Goal: Information Seeking & Learning: Find specific page/section

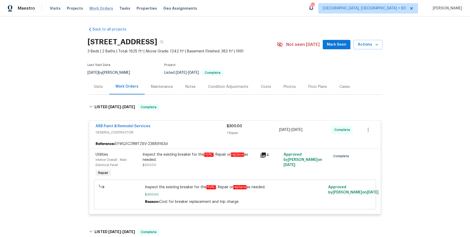
click at [100, 9] on span "Work Orders" at bounding box center [101, 8] width 24 height 5
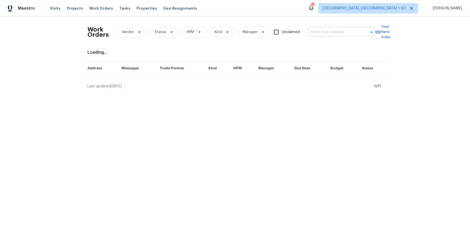
click at [363, 31] on div at bounding box center [368, 31] width 14 height 7
paste input "9032 Rock Valley Cv Dallas, TX 75238"
type input "9032 Rock Valley Cv Dallas, TX 75238"
click at [342, 43] on li "9032 Rock Valley Cv, Dallas, TX 75238" at bounding box center [340, 43] width 67 height 9
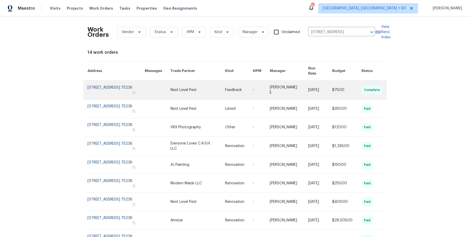
click at [315, 92] on link at bounding box center [320, 90] width 24 height 19
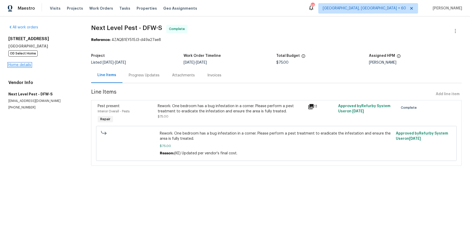
click at [23, 64] on link "Home details" at bounding box center [19, 65] width 23 height 4
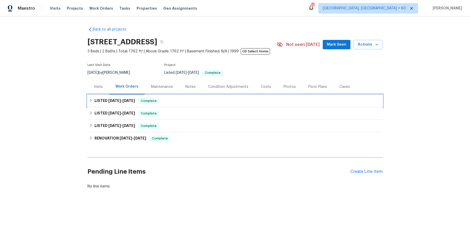
click at [192, 105] on div "LISTED 8/21/25 - 8/26/25 Complete" at bounding box center [234, 101] width 295 height 13
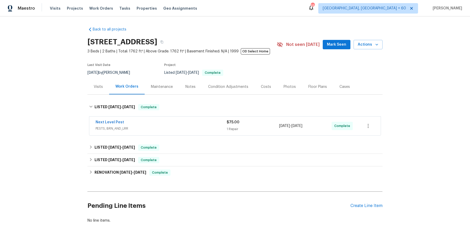
click at [185, 121] on div "Next Level Pest" at bounding box center [161, 123] width 131 height 6
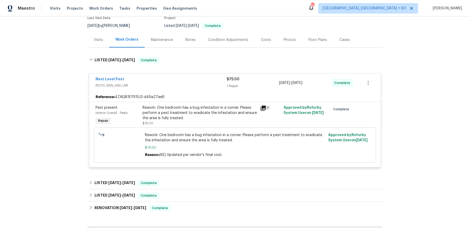
scroll to position [104, 0]
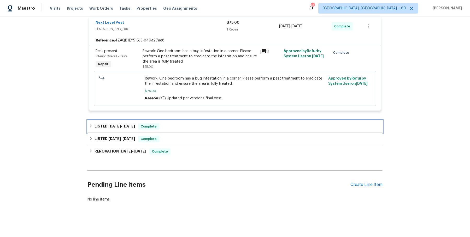
click at [185, 122] on div "LISTED 5/19/25 - 5/19/25 Complete" at bounding box center [234, 126] width 295 height 13
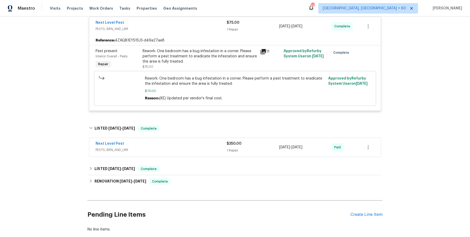
click at [185, 145] on div "Next Level Pest" at bounding box center [161, 144] width 131 height 6
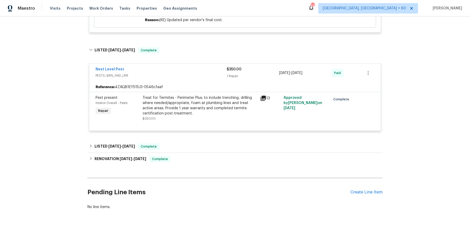
scroll to position [189, 0]
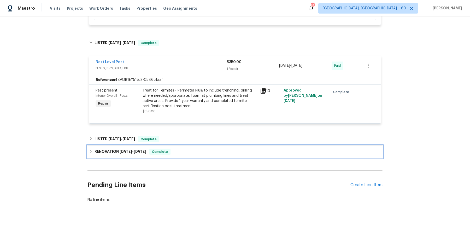
click at [185, 146] on div "RENOVATION 2/10/25 - 4/28/25 Complete" at bounding box center [234, 152] width 295 height 13
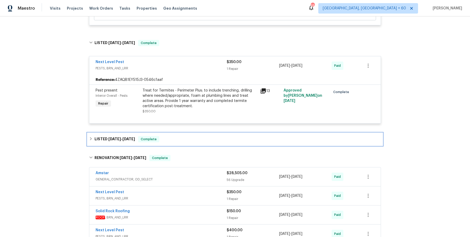
click at [189, 142] on div "LISTED 4/29/25 - 4/30/25 Complete" at bounding box center [234, 139] width 295 height 13
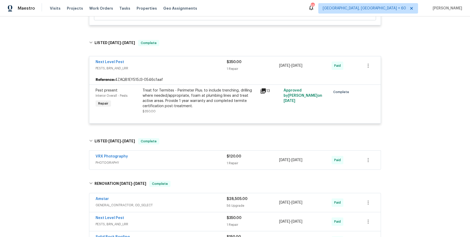
click at [190, 167] on div "VRX Photography PHOTOGRAPHY $120.00 1 Repair 4/29/2025 - 4/30/2025 Paid" at bounding box center [234, 160] width 291 height 19
click at [192, 165] on div "VRX Photography PHOTOGRAPHY" at bounding box center [161, 160] width 131 height 13
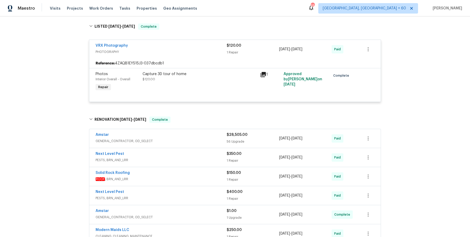
scroll to position [415, 0]
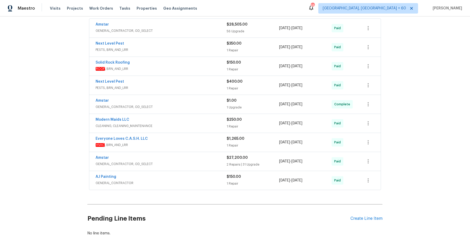
click at [207, 34] on div "Amstar GENERAL_CONTRACTOR, OD_SELECT $28,505.00 56 Upgrade 2/28/2025 - 4/28/202…" at bounding box center [234, 28] width 291 height 19
click at [208, 33] on div "Amstar GENERAL_CONTRACTOR, OD_SELECT" at bounding box center [161, 28] width 131 height 13
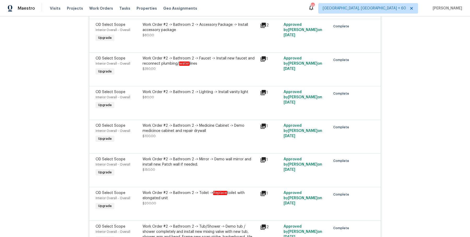
scroll to position [0, 0]
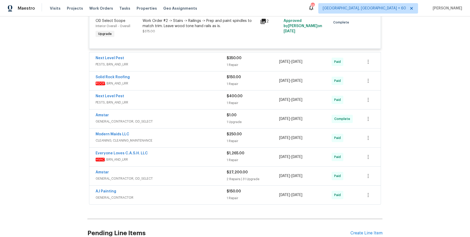
click at [208, 66] on span "PESTS, BRN_AND_LRR" at bounding box center [161, 64] width 131 height 5
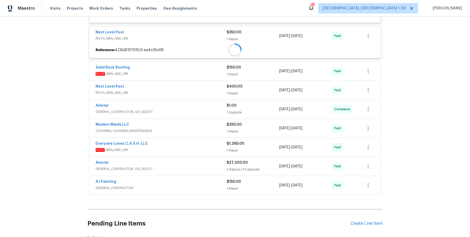
scroll to position [2354, 0]
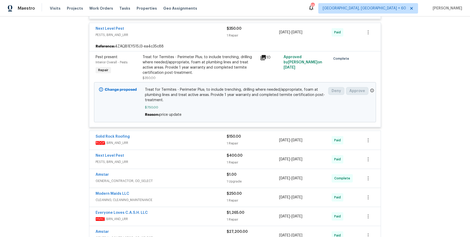
click at [185, 142] on span "ROOF , BRN_AND_LRR" at bounding box center [161, 143] width 131 height 5
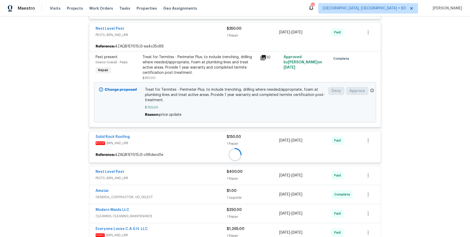
scroll to position [2435, 0]
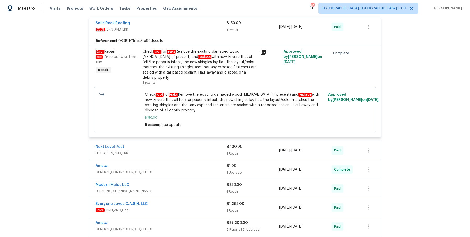
click at [184, 145] on div "Next Level Pest" at bounding box center [161, 147] width 131 height 6
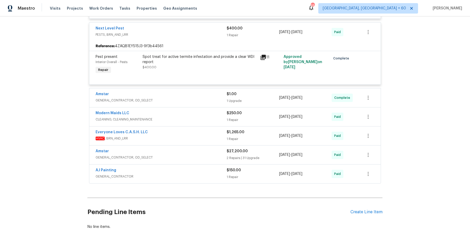
scroll to position [2586, 0]
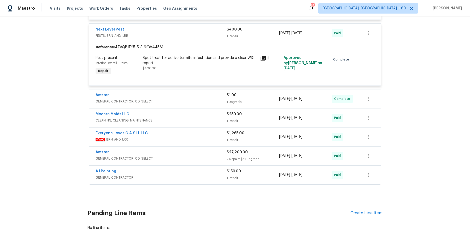
click at [193, 108] on div "Modern Maids LLC CLEANING, CLEANING_MAINTENANCE $250.00 1 Repair 4/22/2025 - 4/…" at bounding box center [235, 117] width 292 height 19
click at [195, 99] on span "GENERAL_CONTRACTOR, OD_SELECT" at bounding box center [161, 101] width 131 height 5
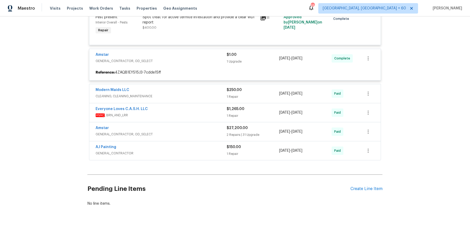
scroll to position [2626, 0]
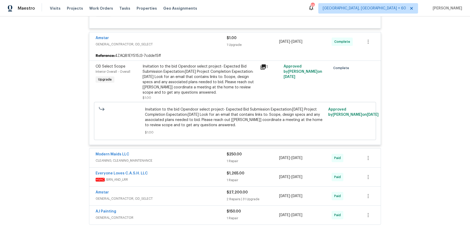
click at [196, 152] on div "Modern Maids LLC" at bounding box center [161, 155] width 131 height 6
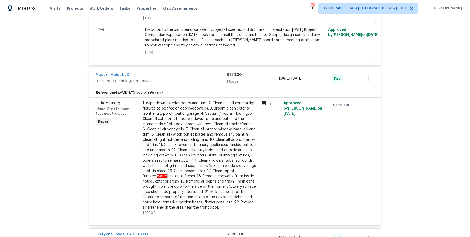
scroll to position [2849, 0]
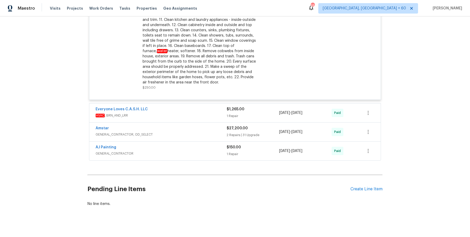
click at [194, 115] on div "Everyone Loves C.A.S.H. LLC HVAC , BRN_AND_LRR" at bounding box center [161, 113] width 131 height 13
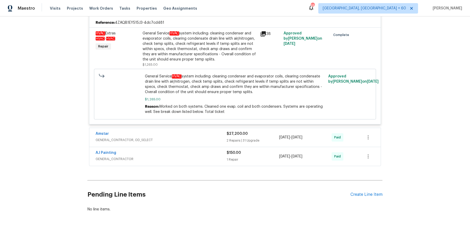
scroll to position [2959, 0]
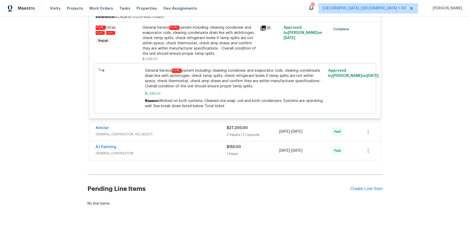
click at [202, 127] on div "Amstar" at bounding box center [161, 129] width 131 height 6
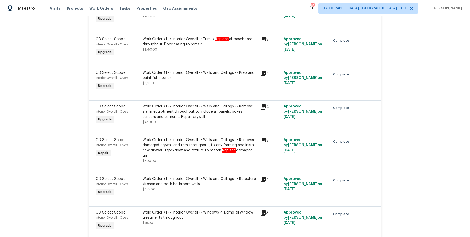
scroll to position [4107, 0]
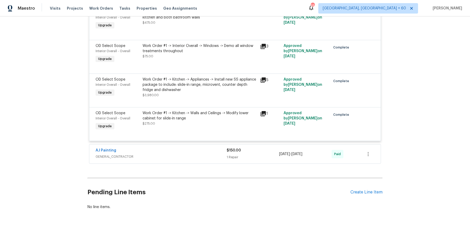
click at [202, 148] on div "AJ Painting" at bounding box center [161, 151] width 131 height 6
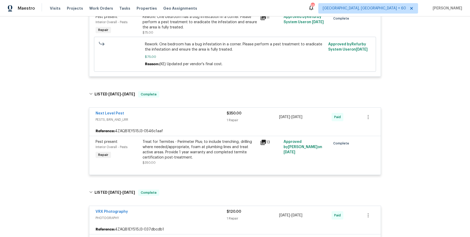
scroll to position [0, 0]
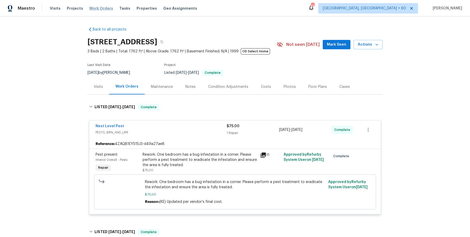
click at [104, 8] on span "Work Orders" at bounding box center [101, 8] width 24 height 5
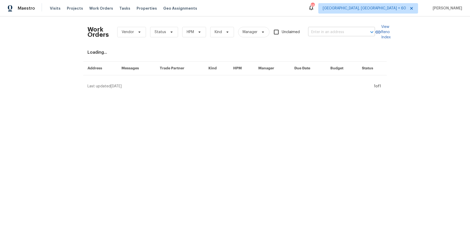
click at [365, 35] on div at bounding box center [368, 31] width 14 height 7
paste input "13864 Lexicon Ave Los Angeles, CA 91342"
type input "13864 Lexicon Ave Los Angeles, CA 91342"
click at [326, 41] on li "13864 Lexicon Ave, Los Angeles, CA 91342" at bounding box center [340, 43] width 67 height 9
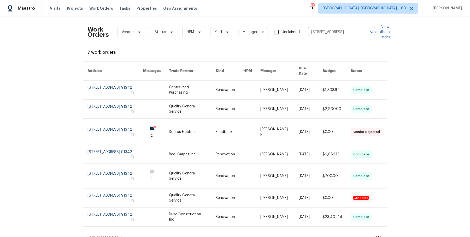
scroll to position [1, 0]
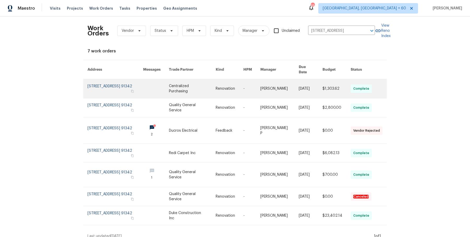
click at [282, 80] on link at bounding box center [279, 88] width 39 height 19
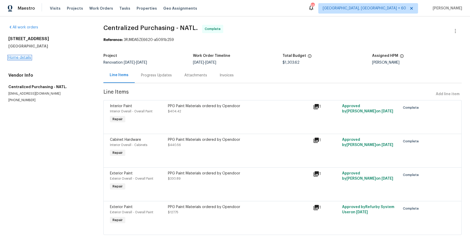
click at [27, 58] on link "Home details" at bounding box center [19, 58] width 23 height 4
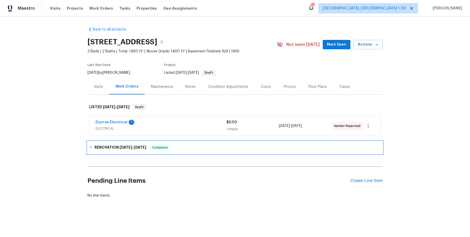
click at [159, 145] on div "RENOVATION 8/8/25 - 8/25/25 Complete" at bounding box center [234, 148] width 295 height 13
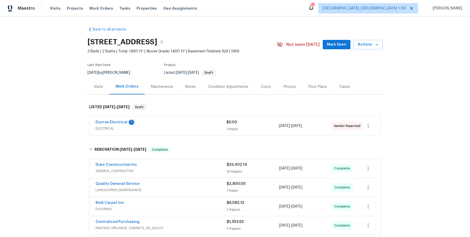
click at [165, 166] on div "Duke Construction Inc" at bounding box center [161, 165] width 131 height 6
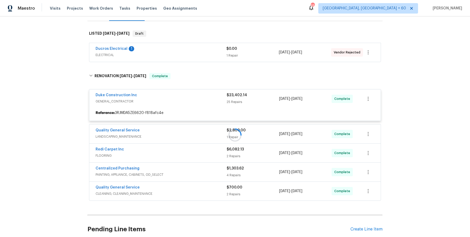
scroll to position [73, 0]
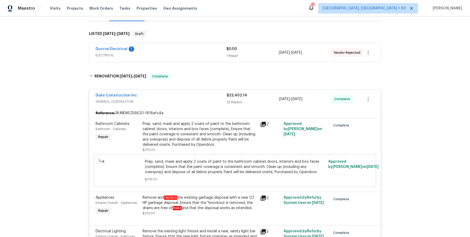
click at [194, 53] on div "Ducros Electrical 1" at bounding box center [161, 49] width 131 height 6
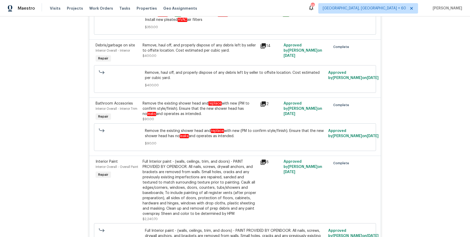
scroll to position [1869, 0]
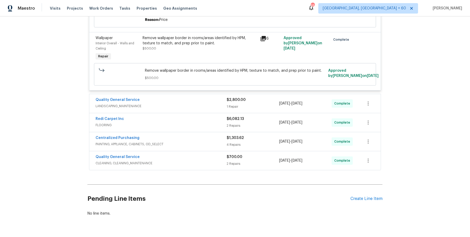
click at [223, 104] on span "LANDSCAPING_MAINTENANCE" at bounding box center [161, 106] width 131 height 5
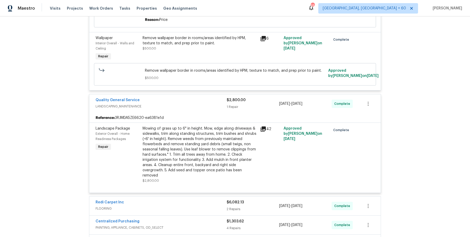
click at [207, 206] on span "FLOORING" at bounding box center [161, 208] width 131 height 5
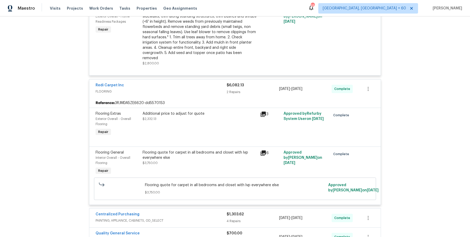
scroll to position [2058, 0]
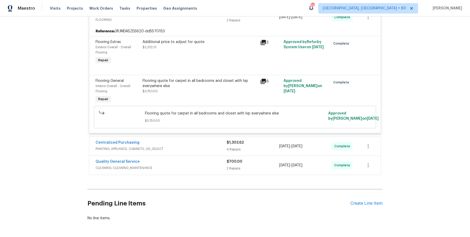
click at [214, 147] on span "PAINTING, APPLIANCE, CABINETS, OD_SELECT" at bounding box center [161, 149] width 131 height 5
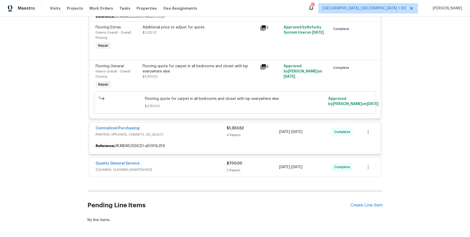
scroll to position [2073, 0]
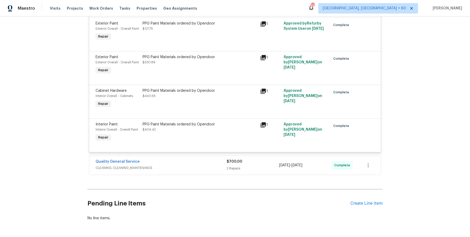
click at [208, 166] on span "CLEANING, CLEANING_MAINTENANCE" at bounding box center [161, 168] width 131 height 5
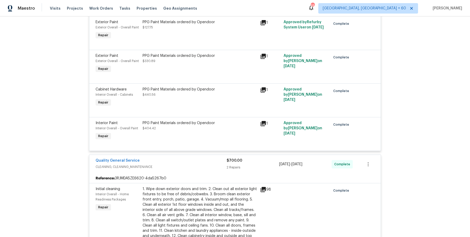
scroll to position [2206, 0]
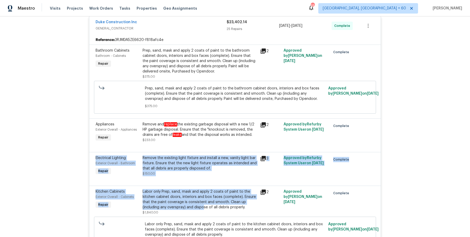
drag, startPoint x: 208, startPoint y: 147, endPoint x: 205, endPoint y: 257, distance: 109.7
click at [205, 237] on html "Maestro Visits Projects Work Orders Tasks Properties Geo Assignments 658 Albuqu…" at bounding box center [235, 118] width 470 height 237
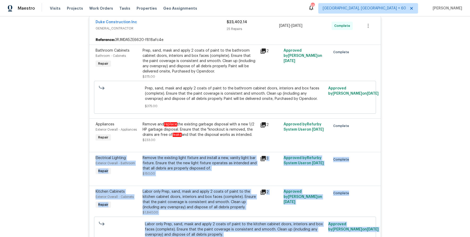
scroll to position [281, 0]
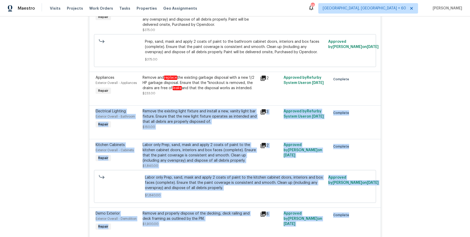
click at [73, 137] on div "Back to all projects 13864 Lexicon Ave, Los Angeles, CA 91342 3 Beds | 2 Baths …" at bounding box center [235, 126] width 470 height 221
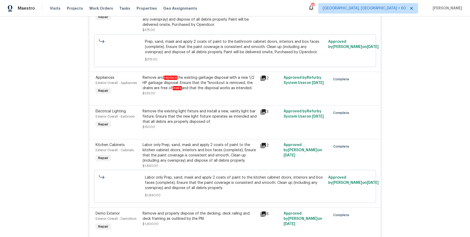
scroll to position [0, 0]
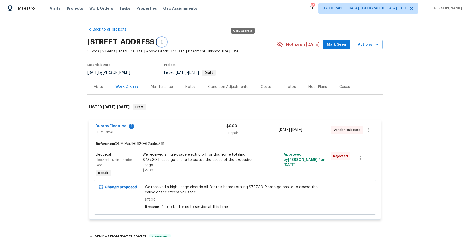
click at [167, 42] on button "button" at bounding box center [161, 41] width 9 height 9
click at [167, 46] on button "button" at bounding box center [161, 41] width 9 height 9
click at [242, 37] on div "13864 Lexicon Ave, Los Angeles, CA 91342" at bounding box center [181, 42] width 189 height 14
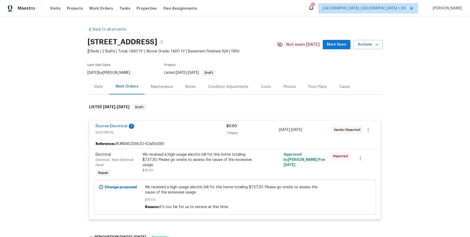
click at [242, 37] on div "13864 Lexicon Ave, Los Angeles, CA 91342" at bounding box center [181, 42] width 189 height 14
click at [167, 39] on button "button" at bounding box center [161, 41] width 9 height 9
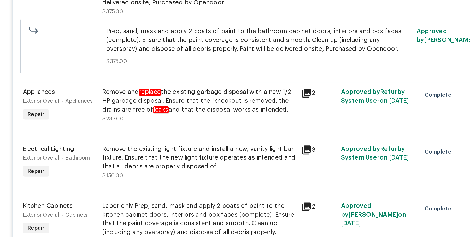
scroll to position [258, 0]
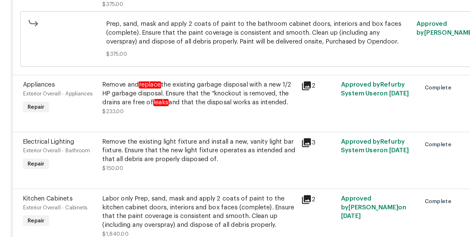
click at [209, 107] on div "Remove and replace the existing garbage disposal with a new 1/2 HP garbage disp…" at bounding box center [200, 106] width 114 height 16
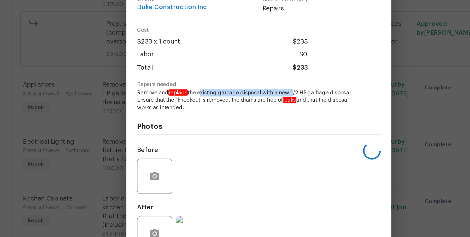
drag, startPoint x: 200, startPoint y: 106, endPoint x: 254, endPoint y: 106, distance: 54.1
click at [254, 106] on span "Remove and replace the existing garbage disposal with a new 1/2 HP garbage disp…" at bounding box center [228, 109] width 130 height 13
click at [229, 124] on h4 "Photos" at bounding box center [235, 125] width 144 height 5
click at [254, 105] on span "Remove and replace the existing garbage disposal with a new 1/2 HP garbage disp…" at bounding box center [228, 109] width 130 height 13
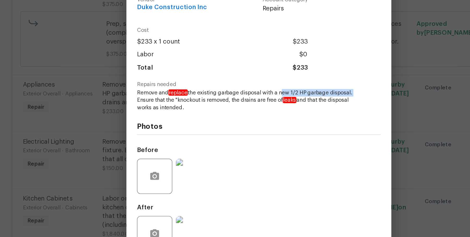
drag, startPoint x: 248, startPoint y: 106, endPoint x: 292, endPoint y: 106, distance: 43.6
click at [292, 106] on span "Remove and replace the existing garbage disposal with a new 1/2 HP garbage disp…" at bounding box center [228, 109] width 130 height 13
copy span "new 1/2 HP garbage disposal."
click at [198, 159] on img at bounding box center [196, 154] width 21 height 21
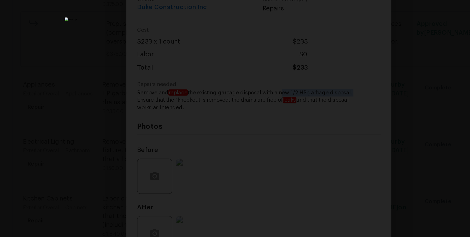
click at [329, 117] on div "Lightbox" at bounding box center [235, 118] width 470 height 237
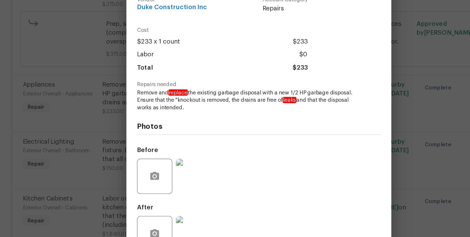
click at [328, 117] on div "Appliances Exterior Overall - Appliances Complete Vendor Duke Construction Inc …" at bounding box center [235, 118] width 470 height 237
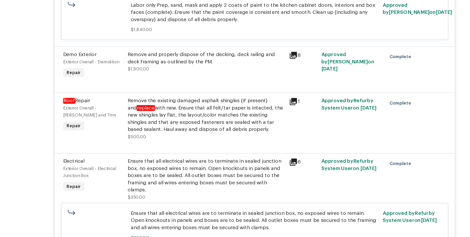
scroll to position [423, 0]
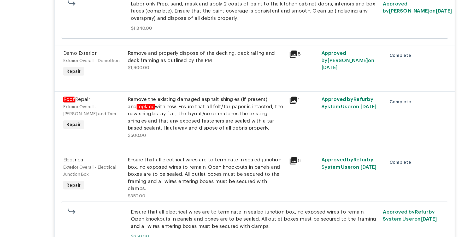
click at [218, 121] on div "Remove the existing damaged asphalt shingles (if present) and replace with new.…" at bounding box center [200, 116] width 114 height 26
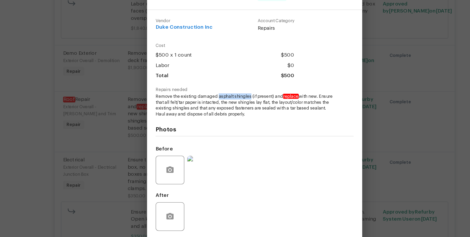
drag, startPoint x: 208, startPoint y: 103, endPoint x: 231, endPoint y: 102, distance: 23.5
click at [231, 102] on span "Remove the existing damaged asphalt shingles (if present) and replace with new.…" at bounding box center [228, 109] width 130 height 17
copy span "asphalt shingles"
click at [199, 118] on span "Remove the existing damaged asphalt shingles (if present) and replace with new.…" at bounding box center [228, 109] width 130 height 17
drag, startPoint x: 194, startPoint y: 104, endPoint x: 232, endPoint y: 104, distance: 38.4
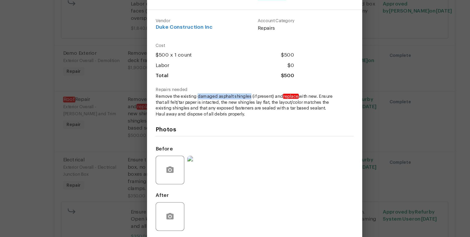
click at [232, 104] on span "Remove the existing damaged asphalt shingles (if present) and replace with new.…" at bounding box center [228, 109] width 130 height 17
copy span "damaged asphalt shingles"
click at [339, 137] on div "Roof Repair Exterior Overall - Eaves and Trim Complete Vendor Duke Construction…" at bounding box center [235, 118] width 470 height 237
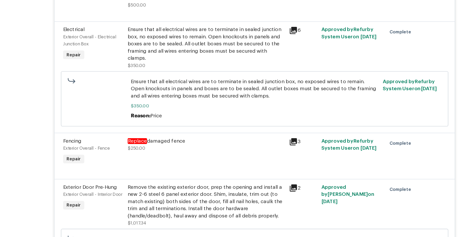
scroll to position [520, 0]
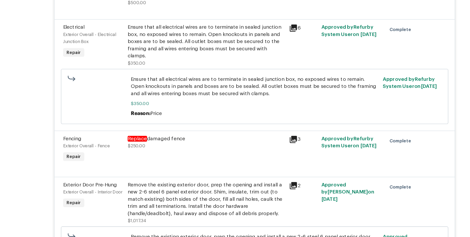
click at [214, 106] on span "$350.00" at bounding box center [235, 108] width 180 height 5
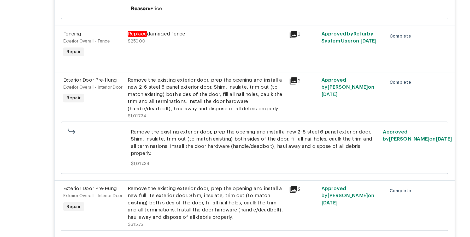
scroll to position [597, 0]
click at [214, 106] on div "Remove the existing exterior door, prep the opening and install a new 2-6 steel…" at bounding box center [200, 102] width 114 height 26
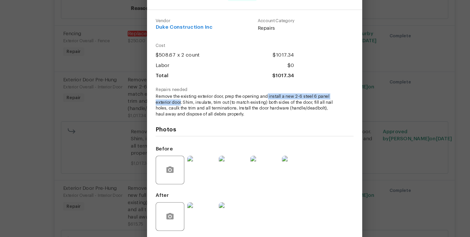
drag, startPoint x: 246, startPoint y: 102, endPoint x: 182, endPoint y: 108, distance: 64.2
click at [182, 108] on span "Remove the existing exterior door, prep the opening and install a new 2-6 steel…" at bounding box center [228, 109] width 130 height 17
copy span "install a new 2-6 steel 6 panel exterior door"
click at [329, 159] on div "Exterior Door Pre-Hung Exterior Overall - Interior Door Complete Vendor Duke Co…" at bounding box center [235, 118] width 470 height 237
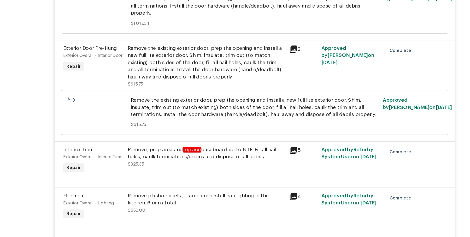
scroll to position [699, 0]
click at [199, 66] on div "Remove the existing exterior door, prep the opening and install a new full lite…" at bounding box center [200, 79] width 114 height 26
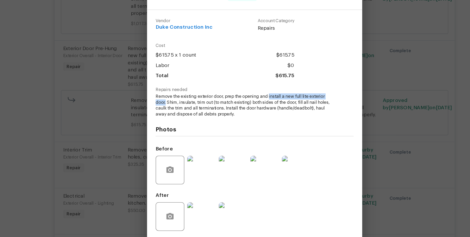
drag, startPoint x: 247, startPoint y: 103, endPoint x: 170, endPoint y: 107, distance: 76.6
click at [170, 107] on span "Remove the existing exterior door, prep the opening and install a new full lite…" at bounding box center [228, 109] width 130 height 17
copy span "install a new full lite exterior door."
click at [352, 150] on div "Exterior Door Pre-Hung Exterior Overall - Interior Door Complete Vendor Duke Co…" at bounding box center [235, 118] width 470 height 237
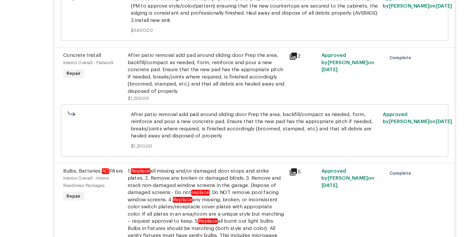
scroll to position [1259, 0]
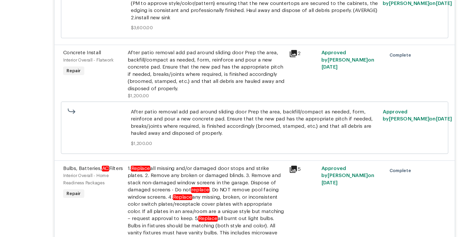
click at [234, 69] on div "After patio removal add pad around sliding door Prep the area, backfill/compact…" at bounding box center [200, 84] width 114 height 31
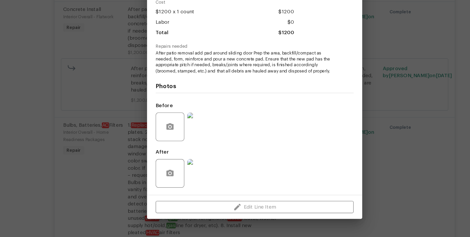
click at [193, 156] on img at bounding box center [196, 157] width 21 height 21
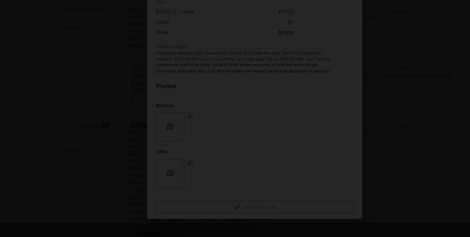
click at [362, 132] on img "Lightbox" at bounding box center [235, 118] width 470 height 237
click at [375, 104] on div "Lightbox" at bounding box center [235, 118] width 470 height 237
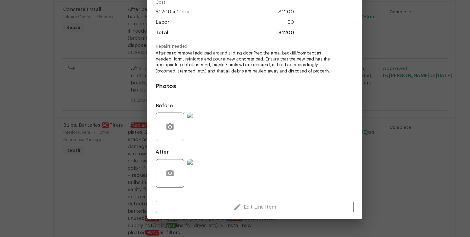
click at [203, 196] on img at bounding box center [196, 190] width 21 height 21
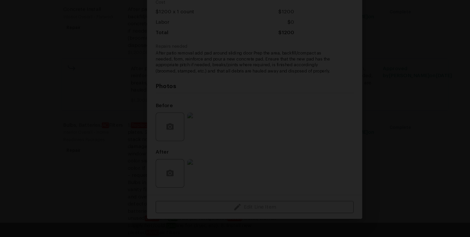
click at [357, 120] on div "Lightbox" at bounding box center [235, 118] width 470 height 237
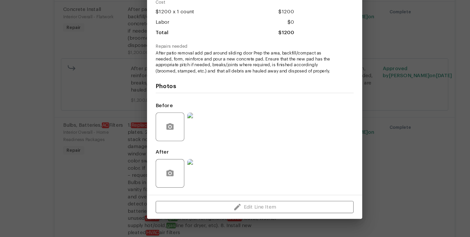
click at [334, 151] on div "Concrete Install Interior Overall - Flatwork Complete Vendor Duke Construction …" at bounding box center [235, 118] width 470 height 237
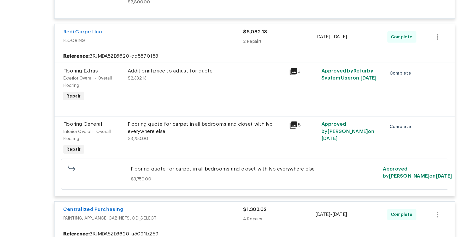
scroll to position [1983, 0]
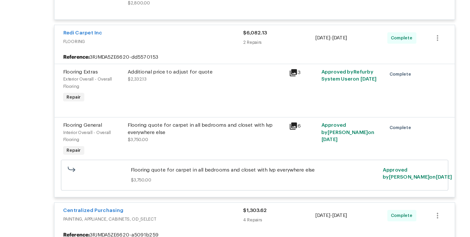
click at [226, 153] on div "Flooring quote for carpet in all bedrooms and closet with lvp everywhere else" at bounding box center [200, 158] width 114 height 10
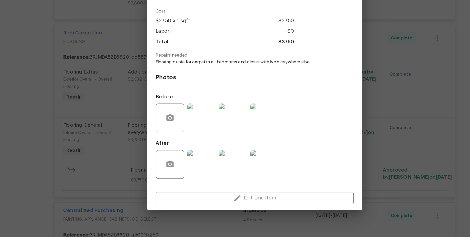
click at [332, 134] on div "Flooring General Interior Overall - Overall Flooring Complete Vendor Redi Carpe…" at bounding box center [235, 118] width 470 height 237
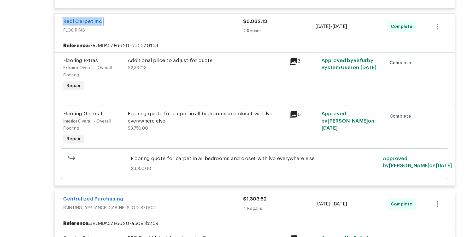
scroll to position [1990, 0]
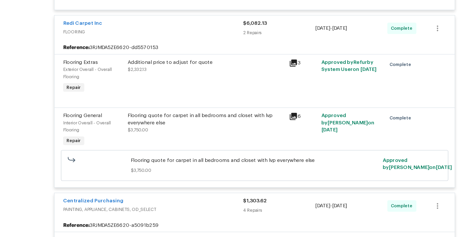
click at [164, 146] on div "Flooring quote for carpet in all bedrooms and closet with lvp everywhere else" at bounding box center [200, 151] width 114 height 10
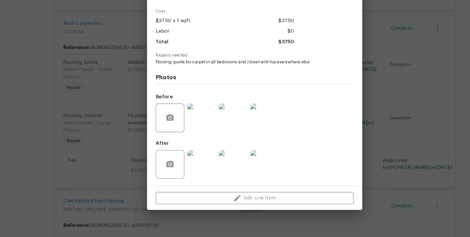
click at [194, 151] on img at bounding box center [196, 150] width 21 height 21
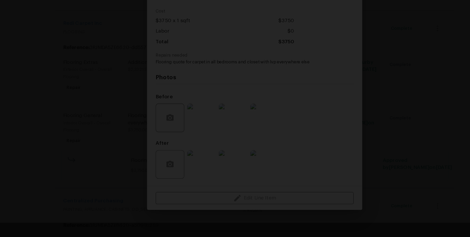
click at [356, 124] on img "Lightbox" at bounding box center [235, 118] width 470 height 237
click at [380, 85] on div "Lightbox" at bounding box center [235, 118] width 470 height 237
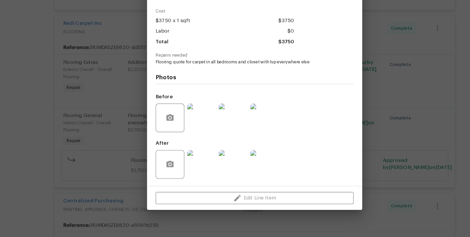
click at [185, 183] on div at bounding box center [196, 184] width 23 height 27
click at [195, 178] on img at bounding box center [196, 184] width 21 height 21
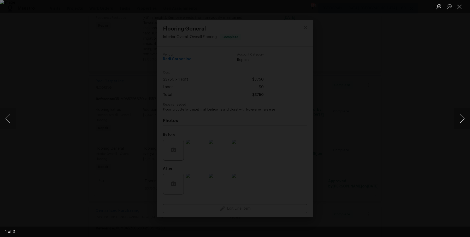
click at [463, 121] on button "Next image" at bounding box center [462, 118] width 16 height 21
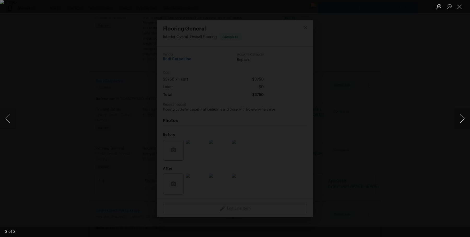
click at [463, 121] on button "Next image" at bounding box center [462, 118] width 16 height 21
click at [448, 104] on div "Lightbox" at bounding box center [235, 118] width 470 height 237
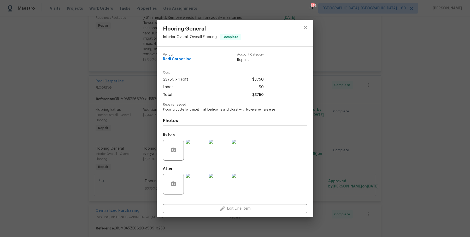
click at [448, 104] on div "Flooring General Interior Overall - Overall Flooring Complete Vendor Redi Carpe…" at bounding box center [235, 118] width 470 height 237
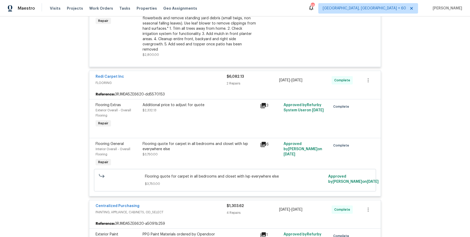
scroll to position [1995, 0]
click at [221, 141] on div "Flooring quote for carpet in all bedrooms and closet with lvp everywhere else" at bounding box center [200, 146] width 114 height 10
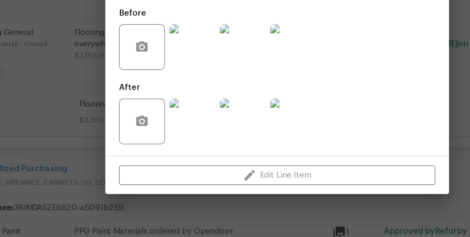
click at [203, 216] on div "Edit Line Item" at bounding box center [235, 208] width 157 height 17
click at [151, 164] on div "Flooring General Interior Overall - Overall Flooring Complete Vendor Redi Carpe…" at bounding box center [235, 118] width 470 height 237
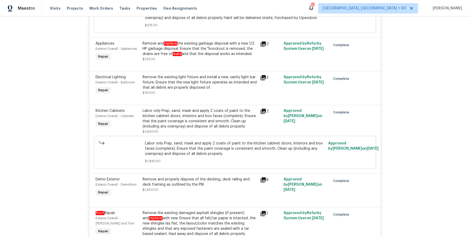
scroll to position [320, 0]
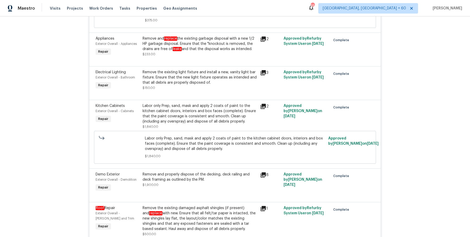
click at [225, 116] on div "Labor only Prep, sand, mask and apply 2 coats of paint to the kitchen cabinet d…" at bounding box center [200, 113] width 114 height 21
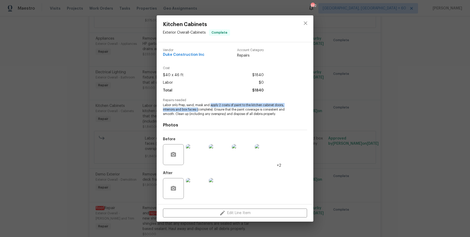
drag, startPoint x: 212, startPoint y: 106, endPoint x: 198, endPoint y: 110, distance: 14.1
click at [198, 110] on span "Labor only Prep, sand, mask and apply 2 coats of paint to the kitchen cabinet d…" at bounding box center [228, 109] width 130 height 13
copy span "apply 2 coats of paint to the kitchen cabinet doors, interiors and box faces ("
click at [136, 47] on div "Kitchen Cabinets Exterior Overall - Cabinets Complete Vendor Duke Construction …" at bounding box center [235, 118] width 470 height 237
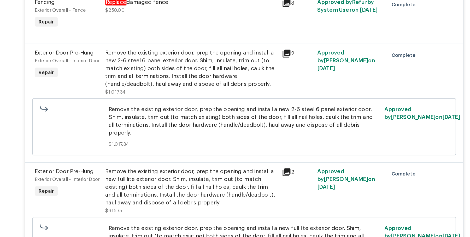
scroll to position [619, 0]
click at [217, 83] on div "Remove the existing exterior door, prep the opening and install a new 2-6 steel…" at bounding box center [200, 79] width 114 height 26
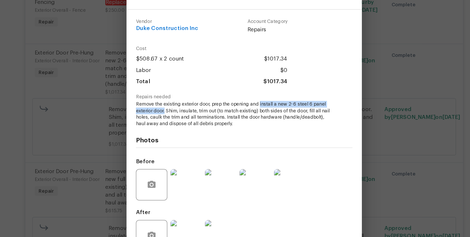
drag, startPoint x: 247, startPoint y: 104, endPoint x: 183, endPoint y: 107, distance: 64.3
click at [183, 107] on span "Remove the existing exterior door, prep the opening and install a new 2-6 steel…" at bounding box center [228, 109] width 130 height 17
copy span "install a new 2-6 steel 6 panel exterior door."
click at [144, 74] on div "Exterior Door Pre-Hung Exterior Overall - Interior Door Complete Vendor Duke Co…" at bounding box center [235, 118] width 470 height 237
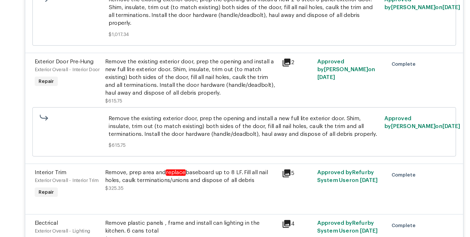
scroll to position [695, 0]
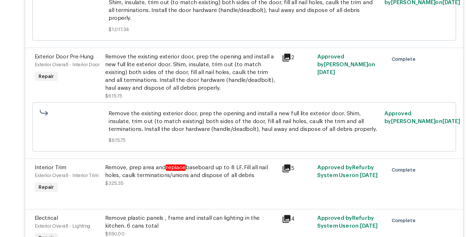
click at [191, 74] on div "Remove the existing exterior door, prep the opening and install a new full lite…" at bounding box center [200, 82] width 114 height 26
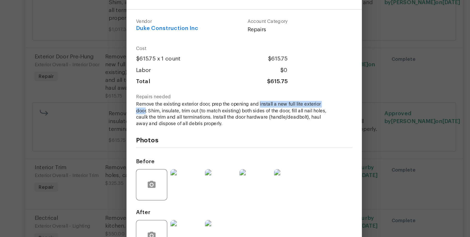
drag, startPoint x: 247, startPoint y: 103, endPoint x: 169, endPoint y: 107, distance: 77.4
click at [169, 107] on span "Remove the existing exterior door, prep the opening and install a new full lite…" at bounding box center [228, 109] width 130 height 17
copy span "install a new full lite exterior door"
click at [141, 115] on div "Exterior Door Pre-Hung Exterior Overall - Interior Door Complete Vendor Duke Co…" at bounding box center [235, 118] width 470 height 237
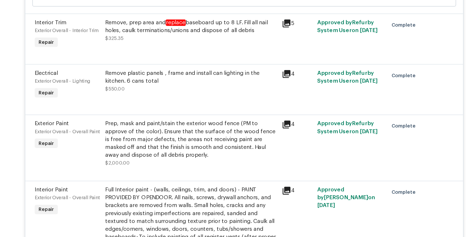
scroll to position [793, 0]
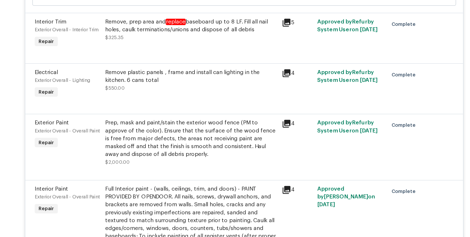
click at [186, 81] on div "Remove plastic panels , frame and install can lighting in the kitchen. 6 cans t…" at bounding box center [200, 84] width 114 height 10
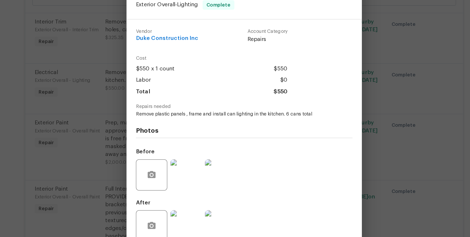
click at [152, 108] on div "Electrical Exterior Overall - Lighting Complete Vendor Duke Construction Inc Ac…" at bounding box center [235, 118] width 470 height 237
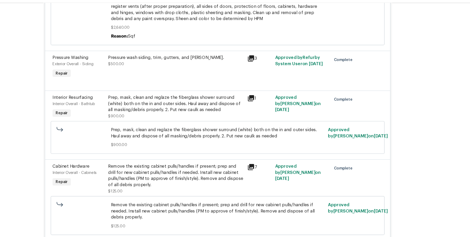
scroll to position [1025, 0]
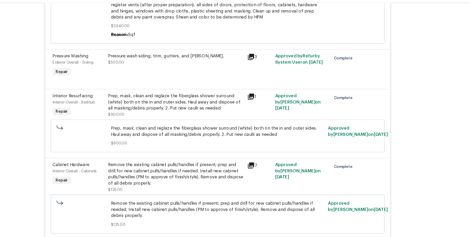
click at [211, 97] on div "Prep, mask, clean and reglaze the fiberglass shower surround (white) both on th…" at bounding box center [200, 100] width 114 height 16
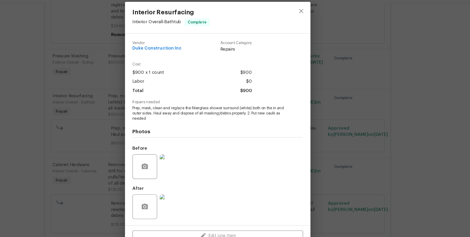
drag, startPoint x: 196, startPoint y: 104, endPoint x: 277, endPoint y: 107, distance: 81.0
click at [277, 107] on span "Prep, mask, clean and reglaze the fiberglass shower surround (white) both on th…" at bounding box center [228, 109] width 130 height 13
drag, startPoint x: 195, startPoint y: 105, endPoint x: 180, endPoint y: 108, distance: 15.0
click at [180, 108] on span "Prep, mask, clean and reglaze the fiberglass shower surround (white) both on th…" at bounding box center [228, 109] width 130 height 13
copy span "reglaze the fiberglass shower surround (white) both on the in and outer sides."
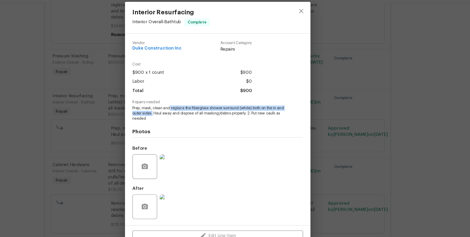
click at [180, 108] on span "Prep, mask, clean and reglaze the fiberglass shower surround (white) both on th…" at bounding box center [228, 109] width 130 height 13
drag, startPoint x: 180, startPoint y: 108, endPoint x: 188, endPoint y: 110, distance: 8.0
click at [188, 110] on span "Prep, mask, clean and reglaze the fiberglass shower surround (white) both on th…" at bounding box center [228, 109] width 130 height 13
click at [309, 159] on div "Vendor Duke Construction Inc Account Category Repairs Cost $900 x 1 count $900 …" at bounding box center [235, 123] width 157 height 162
drag, startPoint x: 196, startPoint y: 105, endPoint x: 180, endPoint y: 109, distance: 15.8
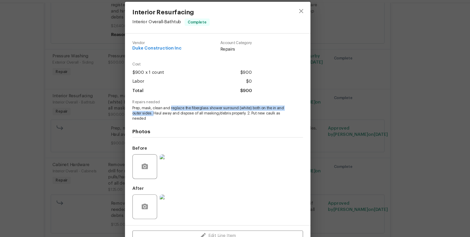
click at [180, 109] on span "Prep, mask, clean and reglaze the fiberglass shower surround (white) both on th…" at bounding box center [228, 109] width 130 height 13
copy span "reglaze the fiberglass shower surround (white) both on the in and outer sides."
click at [142, 44] on div "Interior Resurfacing Interior Overall - Bathtub Complete Vendor Duke Constructi…" at bounding box center [235, 118] width 470 height 237
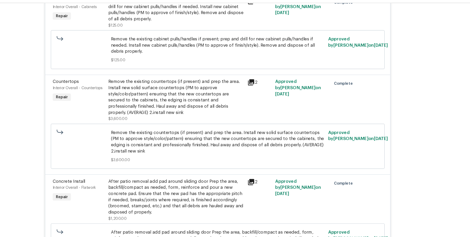
scroll to position [1162, 0]
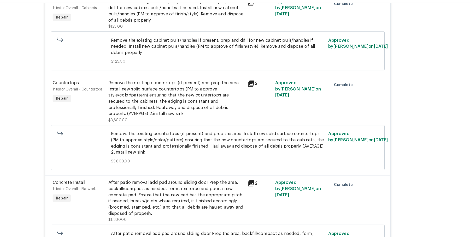
click at [180, 86] on div "Remove the existing countertops (if present) and prep the area. Install new sol…" at bounding box center [200, 96] width 114 height 31
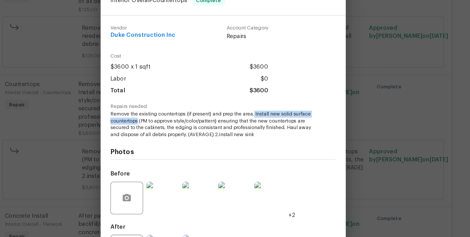
drag, startPoint x: 256, startPoint y: 103, endPoint x: 181, endPoint y: 108, distance: 75.4
click at [181, 108] on span "Remove the existing countertops (if present) and prep the area. Install new sol…" at bounding box center [228, 109] width 130 height 17
click at [139, 100] on div "Countertops Interior Overall - Countertops Complete Vendor Duke Construction In…" at bounding box center [235, 118] width 470 height 237
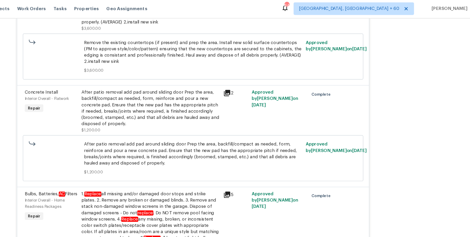
scroll to position [1262, 0]
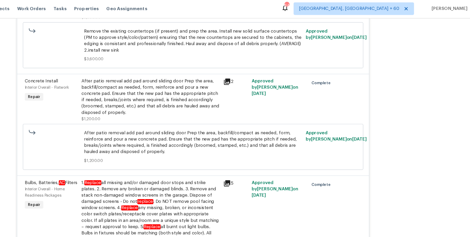
click at [206, 68] on div "After patio removal add pad around sliding door Prep the area, backfill/compact…" at bounding box center [200, 81] width 114 height 31
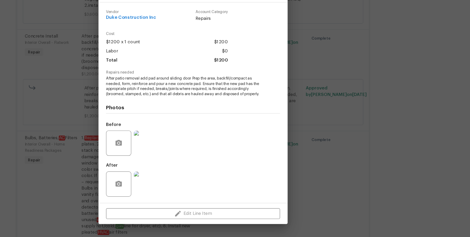
click at [378, 93] on div "Concrete Install Interior Overall - Flatwork Complete Vendor Duke Construction …" at bounding box center [235, 118] width 470 height 237
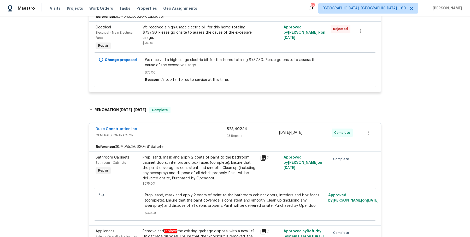
scroll to position [140, 0]
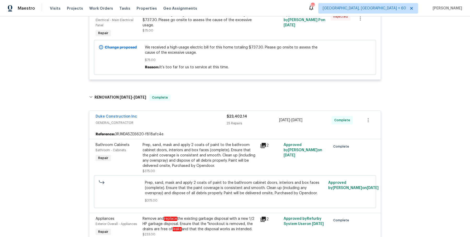
click at [175, 126] on span "GENERAL_CONTRACTOR" at bounding box center [161, 122] width 131 height 5
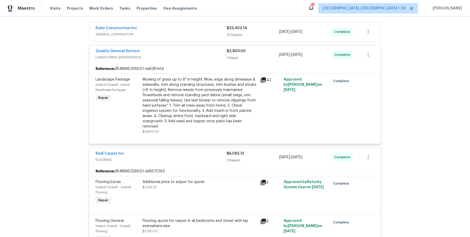
scroll to position [221, 0]
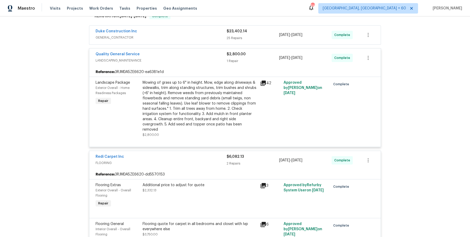
click at [195, 40] on span "GENERAL_CONTRACTOR" at bounding box center [161, 37] width 131 height 5
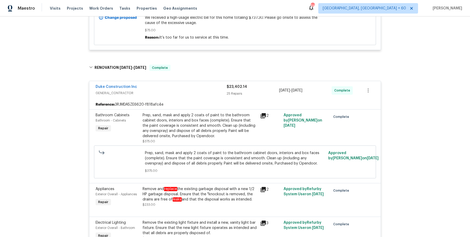
scroll to position [0, 0]
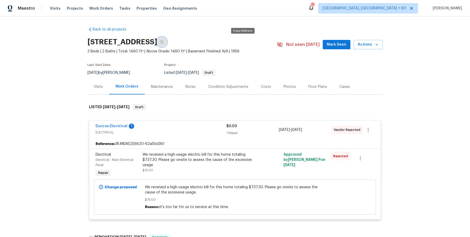
click at [167, 44] on button "button" at bounding box center [161, 41] width 9 height 9
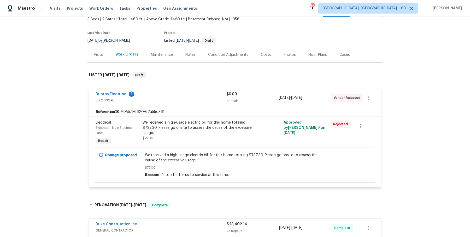
scroll to position [32, 0]
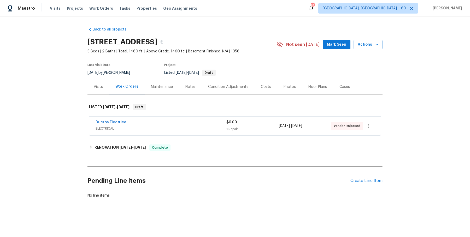
click at [100, 94] on div "Visits" at bounding box center [98, 86] width 22 height 15
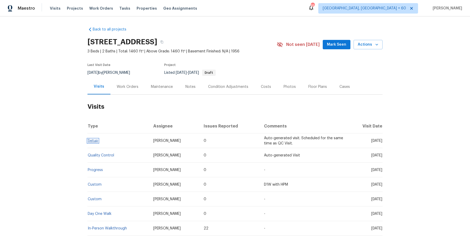
click at [96, 143] on link "Setup" at bounding box center [93, 141] width 10 height 4
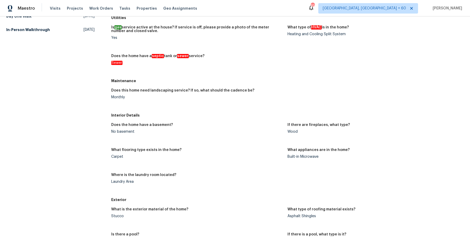
scroll to position [148, 0]
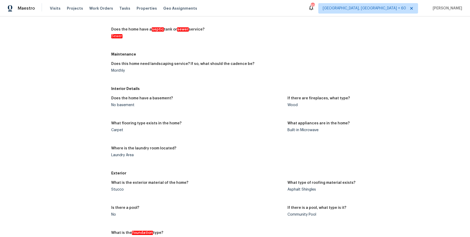
drag, startPoint x: 154, startPoint y: 108, endPoint x: 158, endPoint y: 108, distance: 4.4
click at [158, 108] on figure "Does the home have a basement? No basement" at bounding box center [199, 106] width 176 height 19
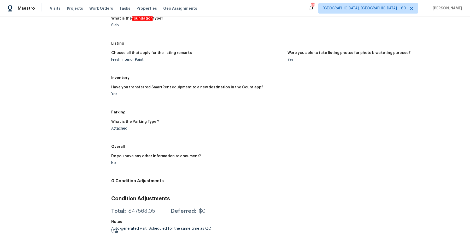
scroll to position [0, 0]
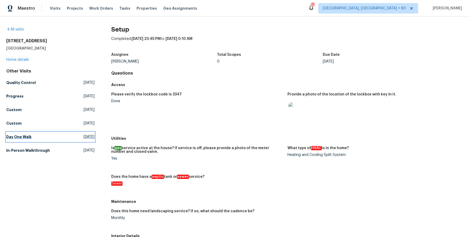
click at [26, 136] on h5 "Day One Walk" at bounding box center [18, 136] width 25 height 5
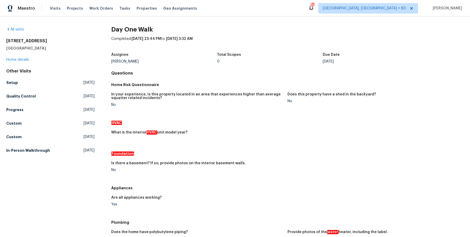
click at [13, 91] on div "Other Visits Setup Tue, Aug 26 2025 Quality Control Tue, Aug 26 2025 Progress W…" at bounding box center [50, 112] width 88 height 87
click at [13, 94] on h5 "Quality Control" at bounding box center [21, 96] width 30 height 5
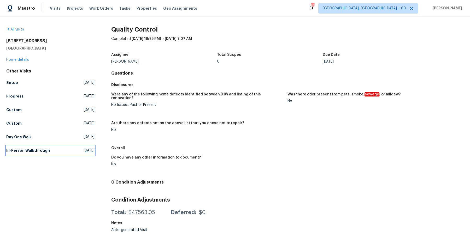
click at [33, 151] on h5 "In-Person Walkthrough" at bounding box center [28, 150] width 44 height 5
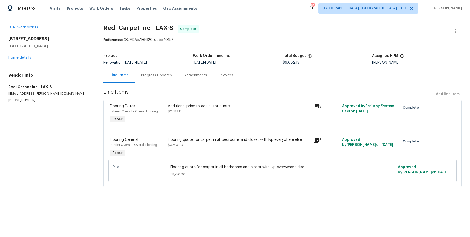
click at [141, 70] on div "Progress Updates" at bounding box center [156, 75] width 43 height 15
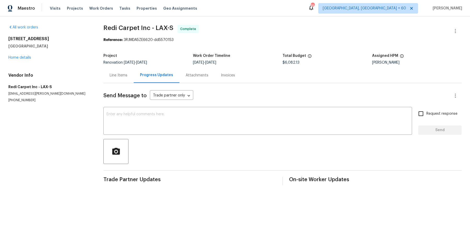
click at [190, 79] on div "Attachments" at bounding box center [196, 75] width 35 height 15
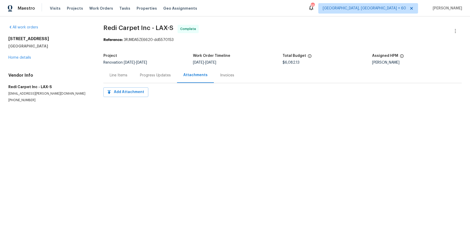
click at [237, 74] on div "Invoices" at bounding box center [227, 75] width 27 height 15
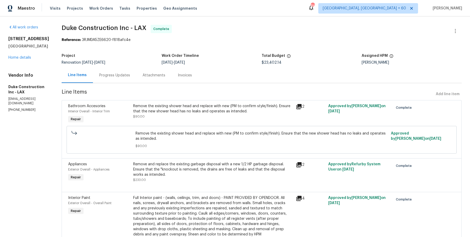
click at [115, 26] on span "Duke Construction Inc - LAX" at bounding box center [104, 28] width 85 height 6
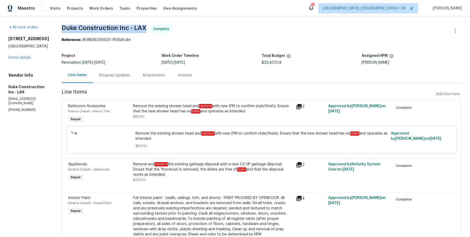
click at [115, 26] on span "Duke Construction Inc - LAX" at bounding box center [104, 28] width 85 height 6
copy span "Duke Construction Inc - LAX"
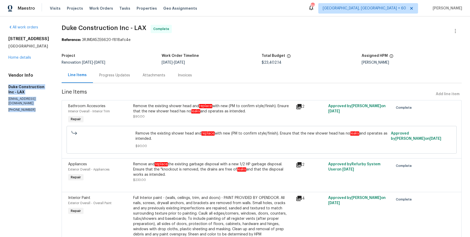
drag, startPoint x: 11, startPoint y: 88, endPoint x: 49, endPoint y: 118, distance: 48.7
copy div "Duke Construction Inc - LAX dukeconstructioninc@yahoo.com (866) 706-6410"
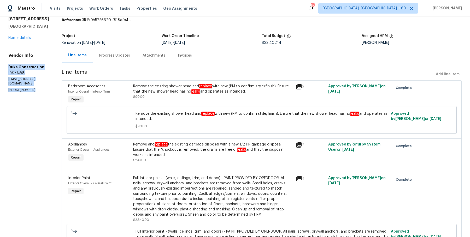
scroll to position [27, 0]
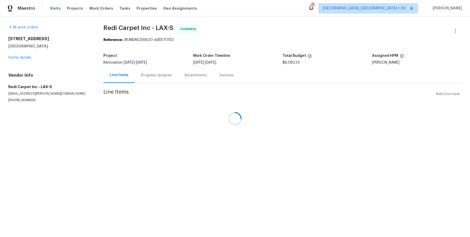
click at [137, 23] on div at bounding box center [235, 118] width 470 height 237
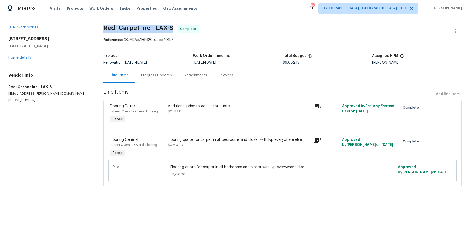
click at [137, 23] on div "All work orders [STREET_ADDRESS] Home details Vendor Info Redi Carpet Inc - LAX…" at bounding box center [235, 108] width 470 height 185
copy span "Redi Carpet Inc - LAX-S"
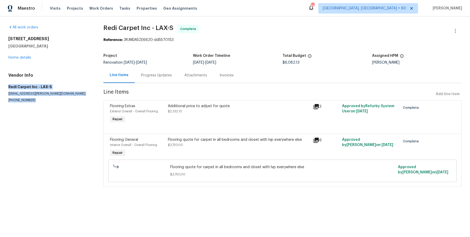
drag, startPoint x: 6, startPoint y: 85, endPoint x: 33, endPoint y: 112, distance: 37.9
click at [33, 112] on div "All work orders [STREET_ADDRESS] Home details Vendor Info Redi Carpet Inc - LAX…" at bounding box center [235, 108] width 470 height 185
copy div "Redi Carpet Inc - LAX-S [EMAIL_ADDRESS][PERSON_NAME][DOMAIN_NAME] [PHONE_NUMBER]"
